Goal: Information Seeking & Learning: Check status

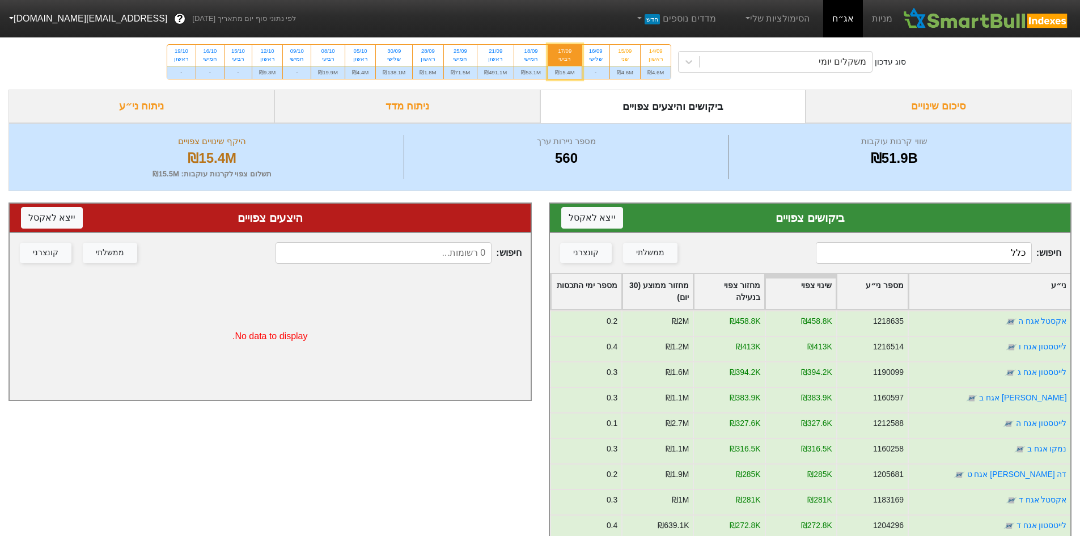
scroll to position [57, 0]
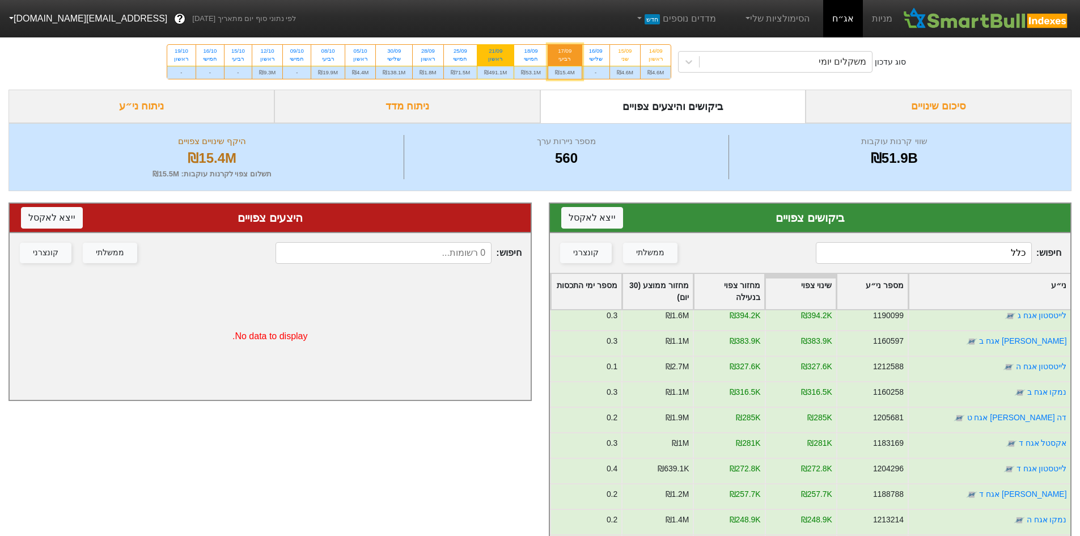
click at [505, 52] on div "21/09" at bounding box center [495, 51] width 23 height 8
click at [496, 52] on input "21/09 ראשון ₪491.1M" at bounding box center [491, 48] width 7 height 7
radio input "true"
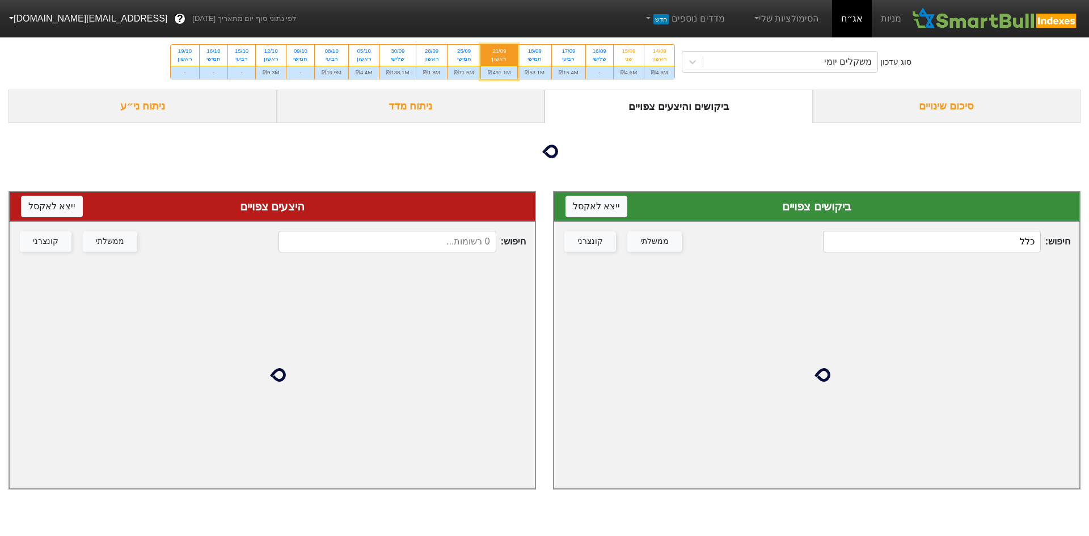
click at [940, 249] on input "כלל" at bounding box center [932, 242] width 218 height 22
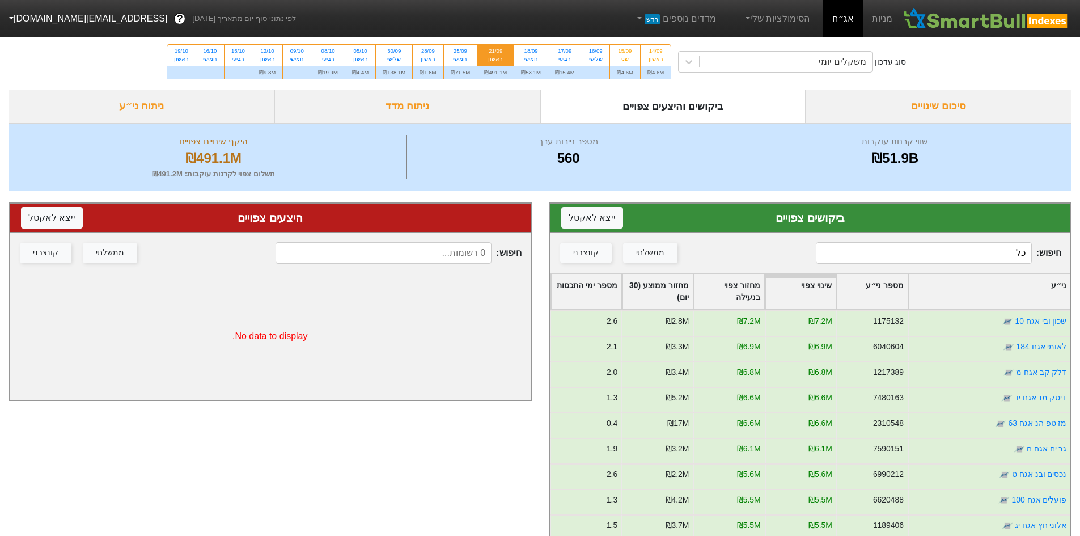
type input "כ"
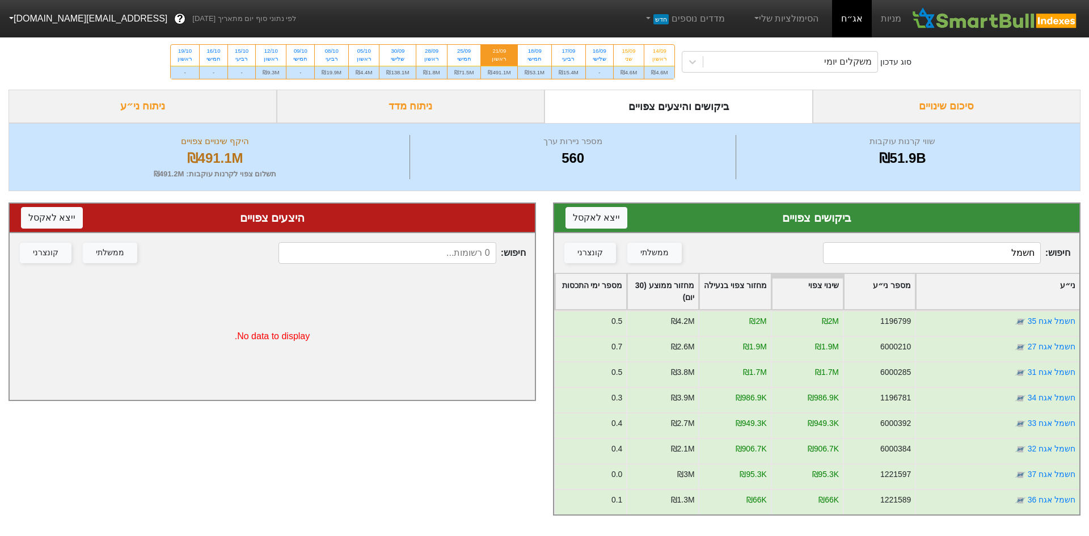
click at [973, 243] on input "חשמל" at bounding box center [932, 253] width 218 height 22
drag, startPoint x: 980, startPoint y: 256, endPoint x: 1173, endPoint y: 244, distance: 193.2
click at [1080, 244] on html "מניות אג״ח הסימולציות שלי מדדים נוספים חדש לפי נתוני סוף יום מתאריך [DATE] ? [E…" at bounding box center [544, 263] width 1089 height 527
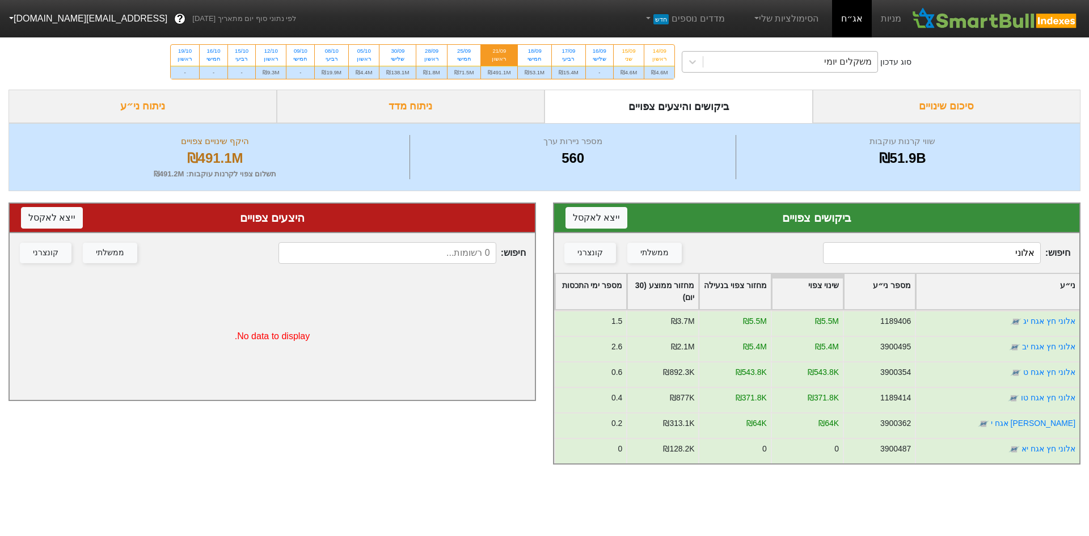
click at [719, 57] on div "משקלים יומי" at bounding box center [790, 62] width 174 height 20
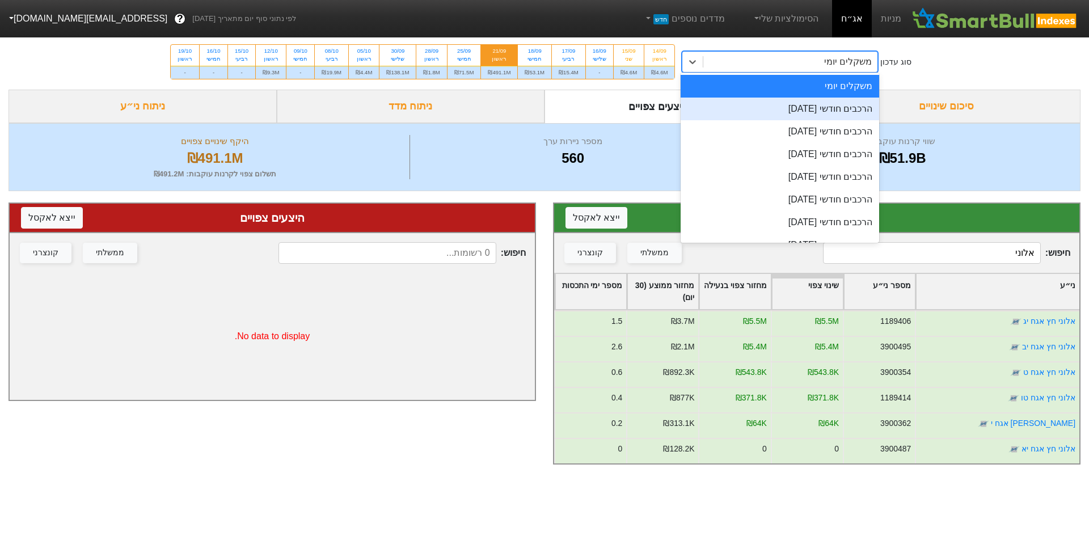
click at [754, 109] on div "הרכבים חודשי [DATE]" at bounding box center [780, 109] width 199 height 23
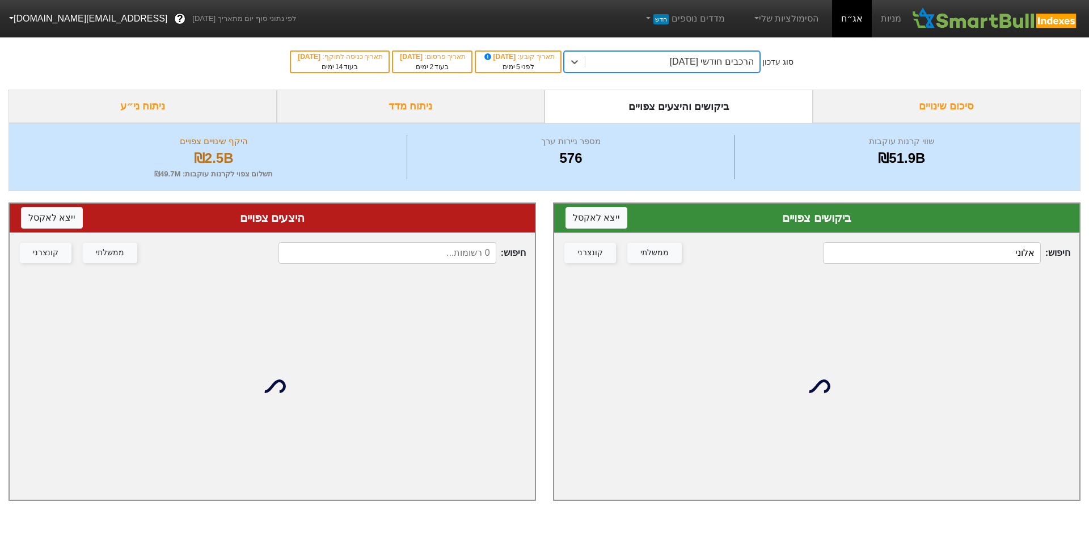
click at [908, 256] on input "אלוני" at bounding box center [932, 253] width 218 height 22
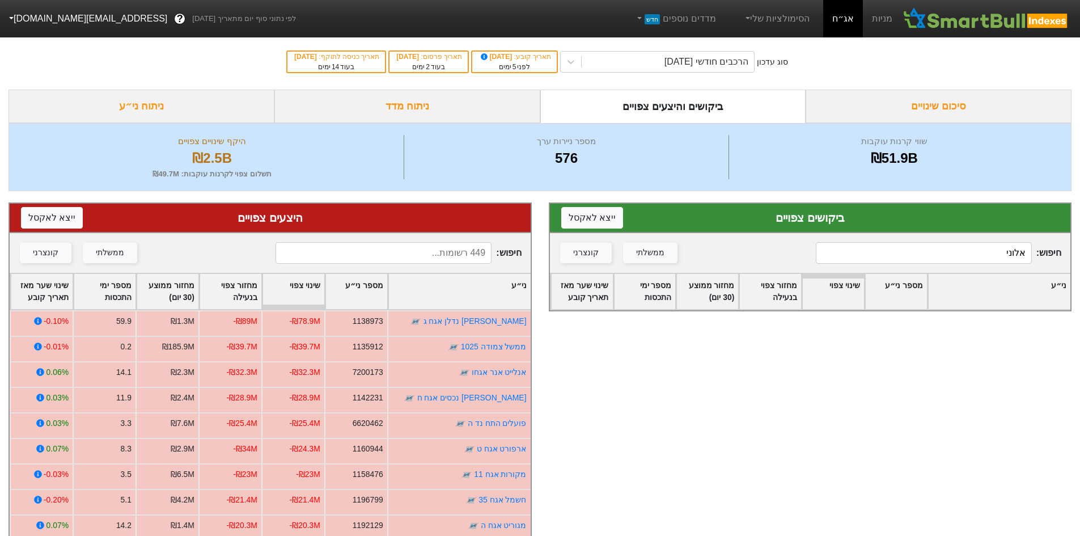
type input "אלוני"
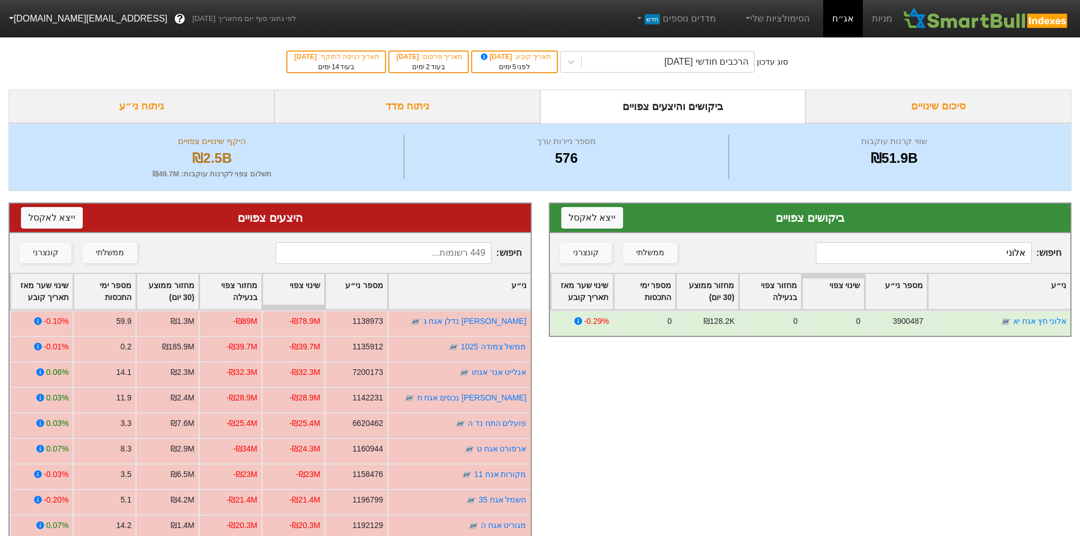
click at [465, 247] on input at bounding box center [384, 253] width 216 height 22
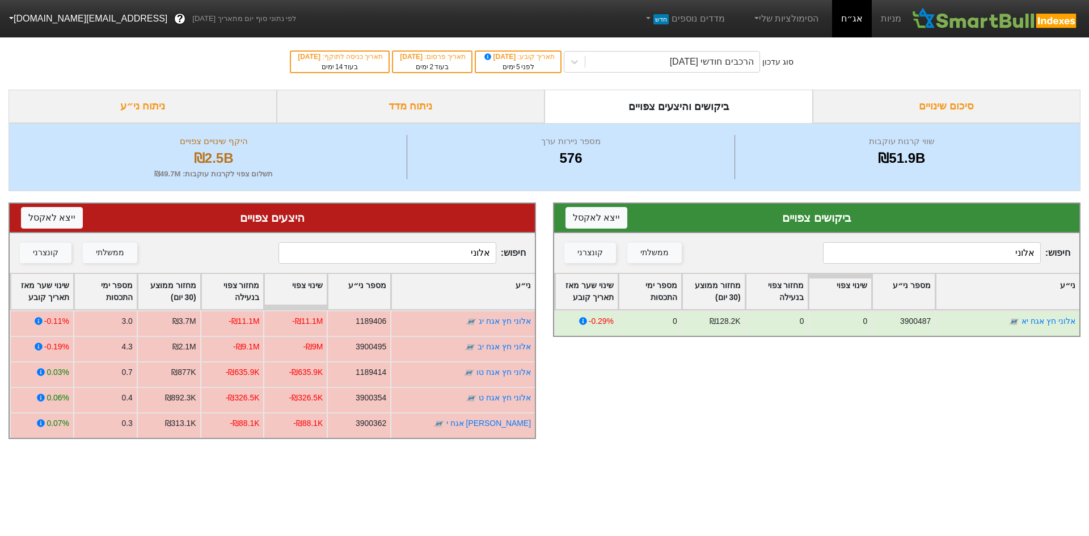
click at [395, 248] on input "אלוני" at bounding box center [387, 253] width 218 height 22
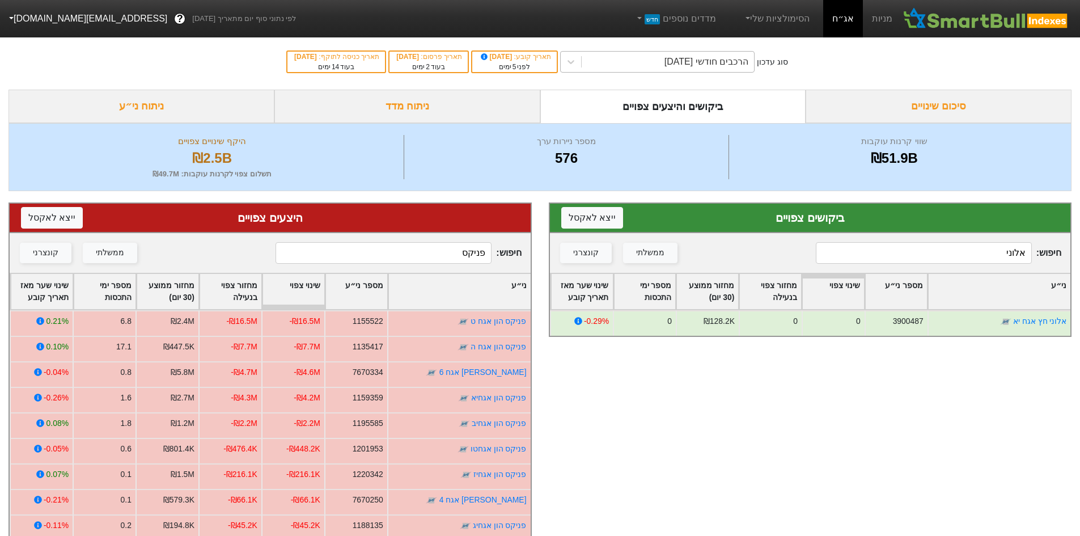
type input "פניקס"
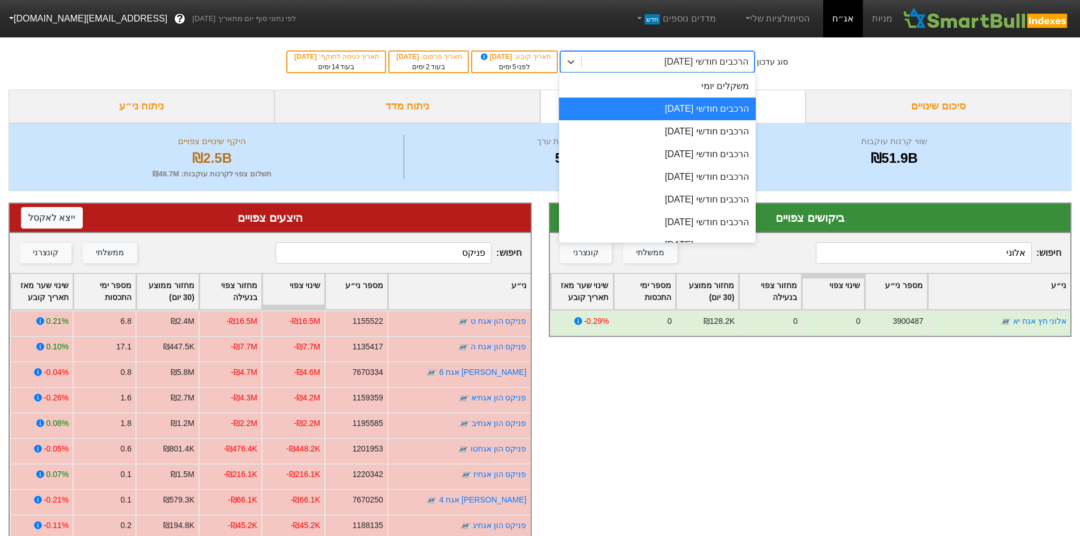
click at [712, 62] on div "הרכבים חודשי [DATE]" at bounding box center [707, 62] width 84 height 14
click at [742, 93] on div "משקלים יומי" at bounding box center [657, 86] width 197 height 23
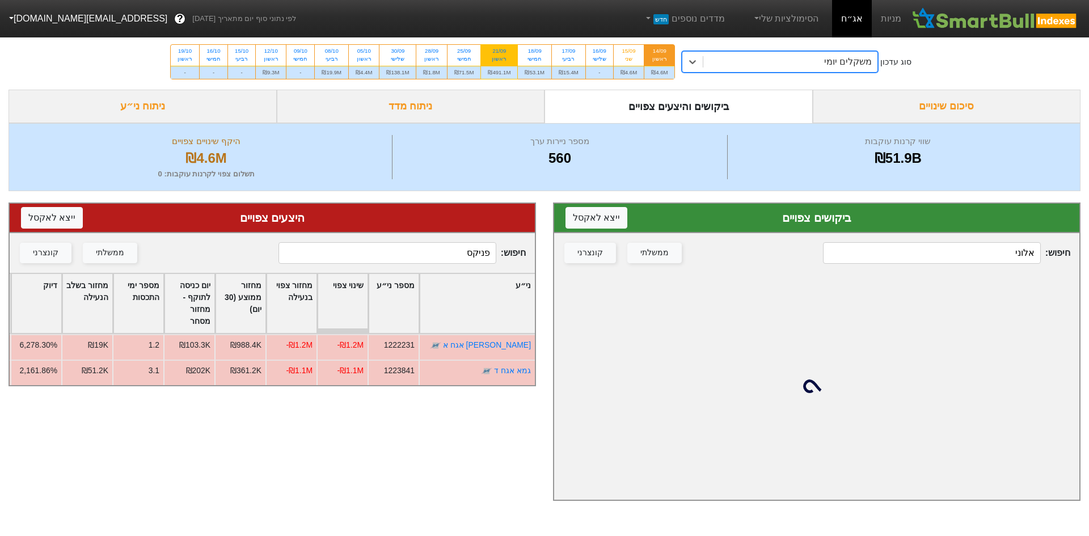
click at [502, 53] on div "21/09" at bounding box center [499, 51] width 23 height 8
click at [499, 52] on input "21/09 ראשון ₪491.1M" at bounding box center [495, 48] width 7 height 7
radio input "true"
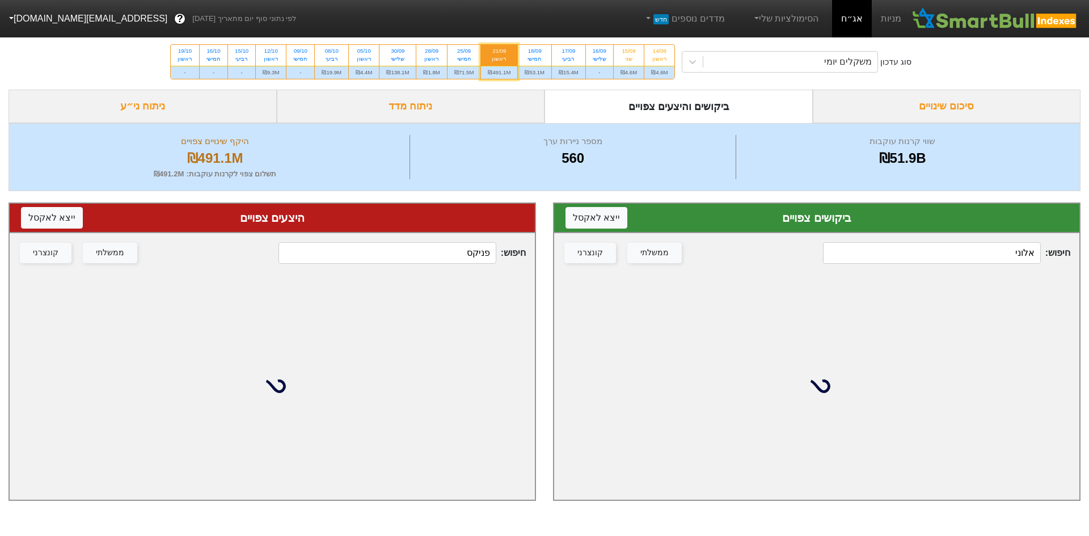
click at [960, 252] on input "אלוני" at bounding box center [932, 253] width 218 height 22
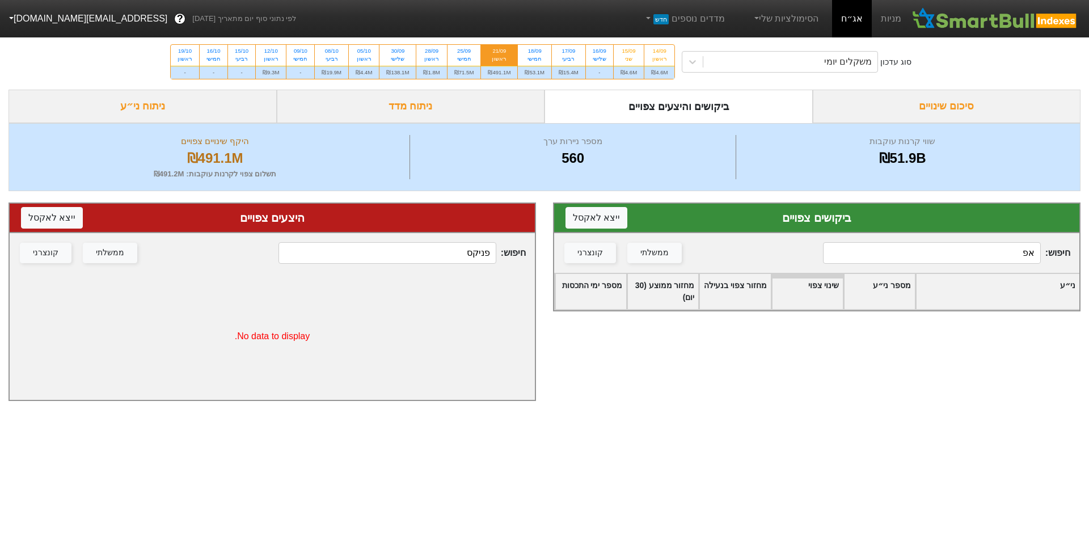
type input "א"
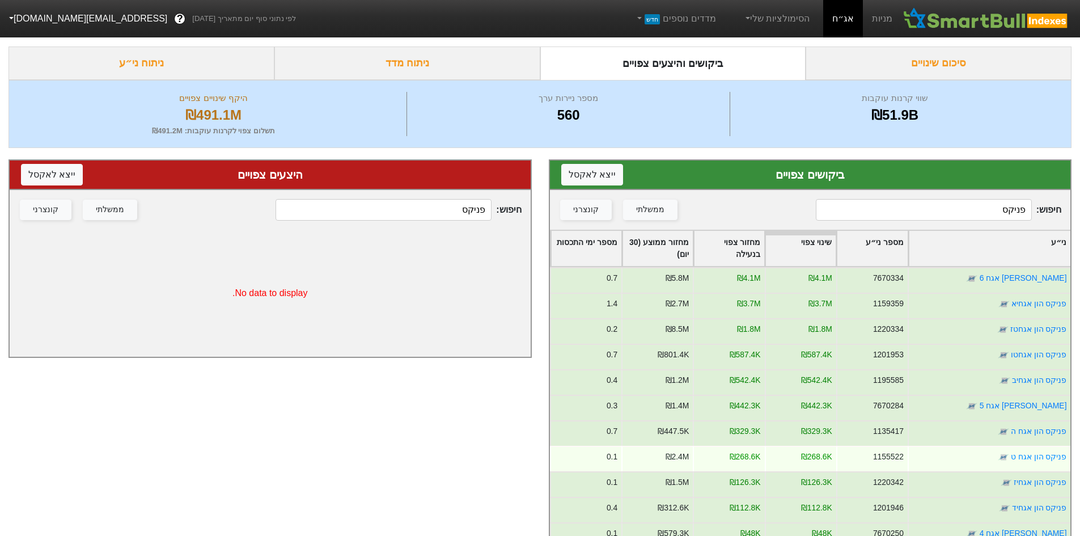
scroll to position [102, 0]
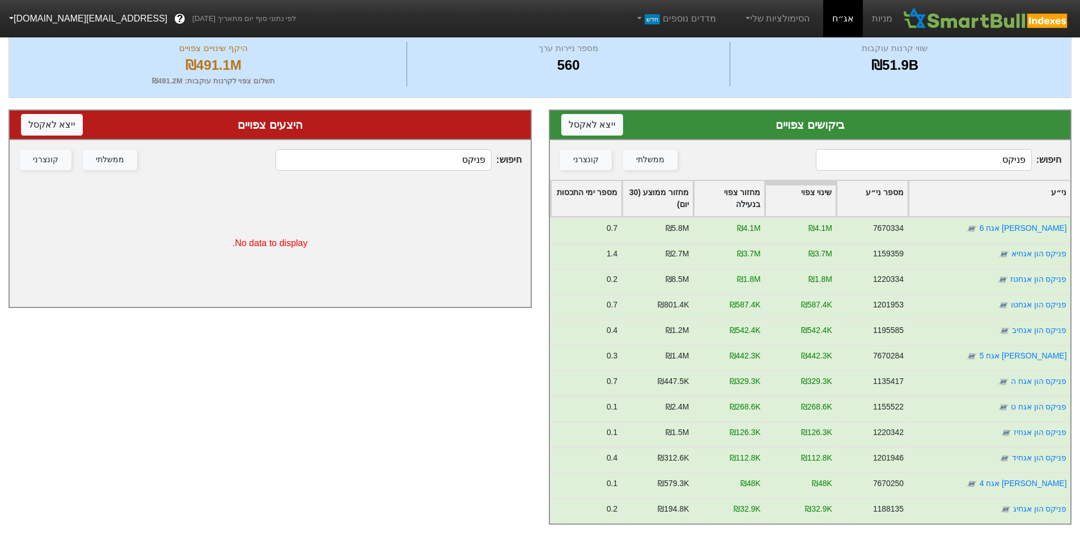
type input "פניקס"
